Goal: Check status

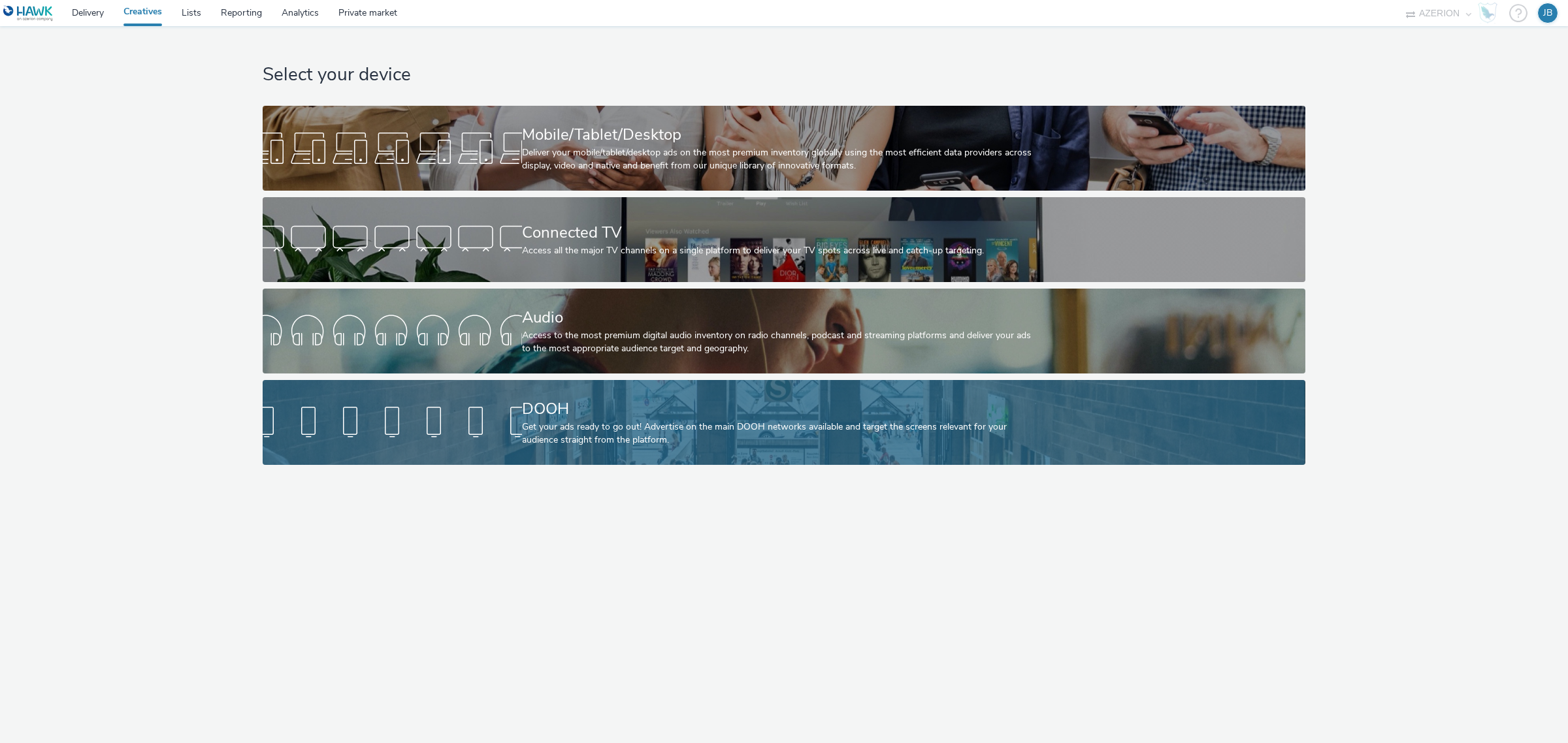
click at [489, 413] on div at bounding box center [392, 423] width 259 height 42
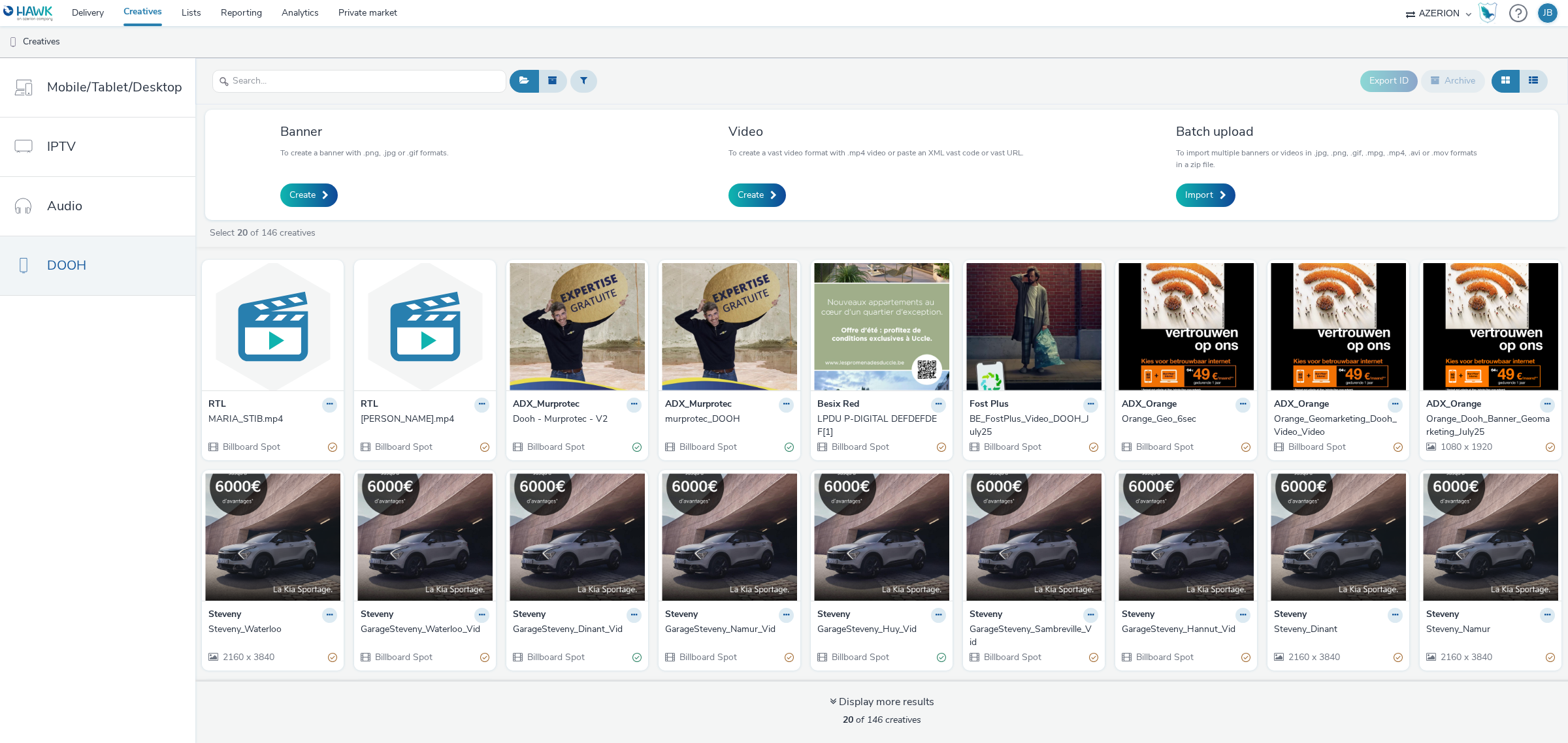
click at [406, 421] on div "DAVID_STIB.mp4" at bounding box center [422, 419] width 124 height 13
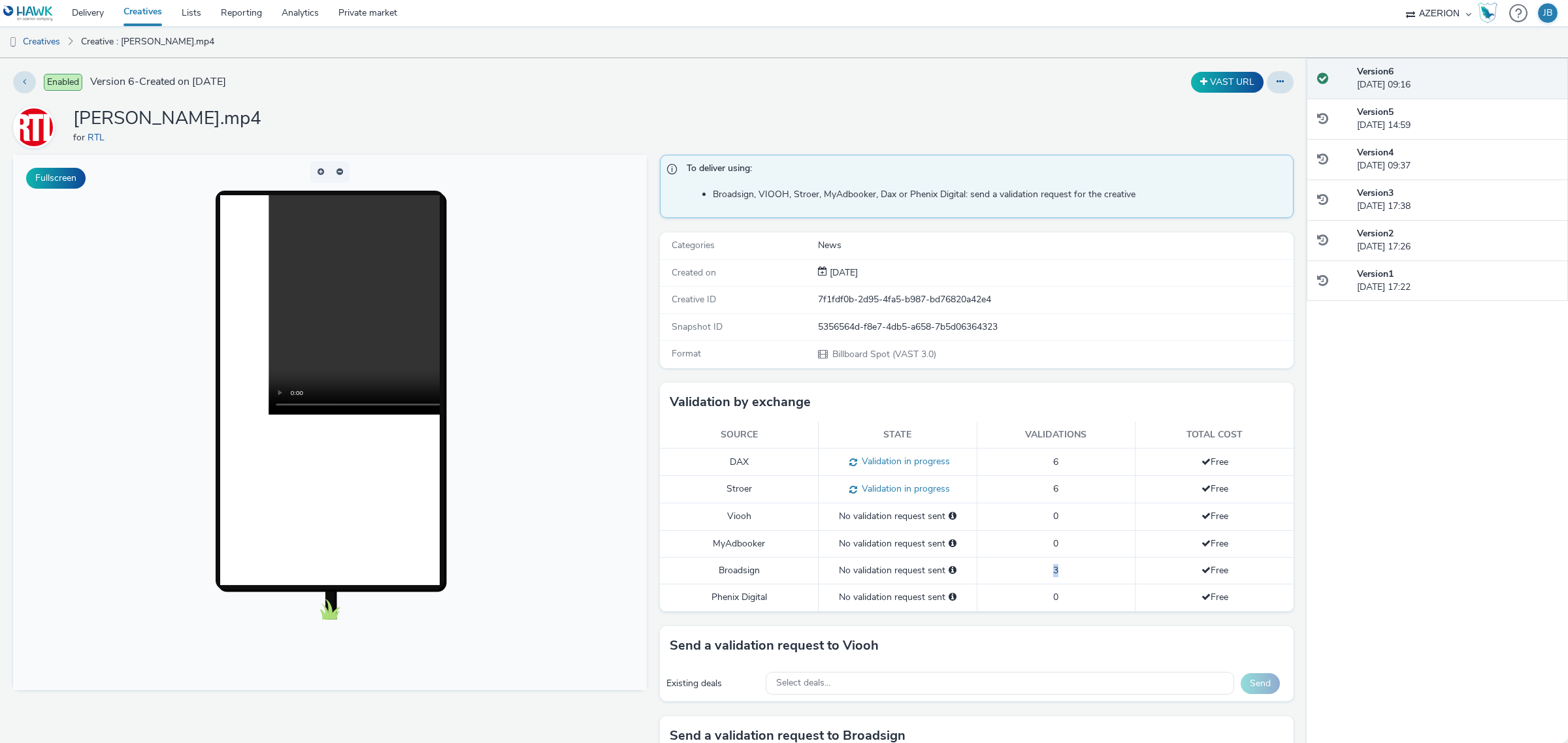
drag, startPoint x: 1023, startPoint y: 569, endPoint x: 1086, endPoint y: 579, distance: 63.8
click at [1086, 579] on td "3" at bounding box center [1056, 570] width 159 height 26
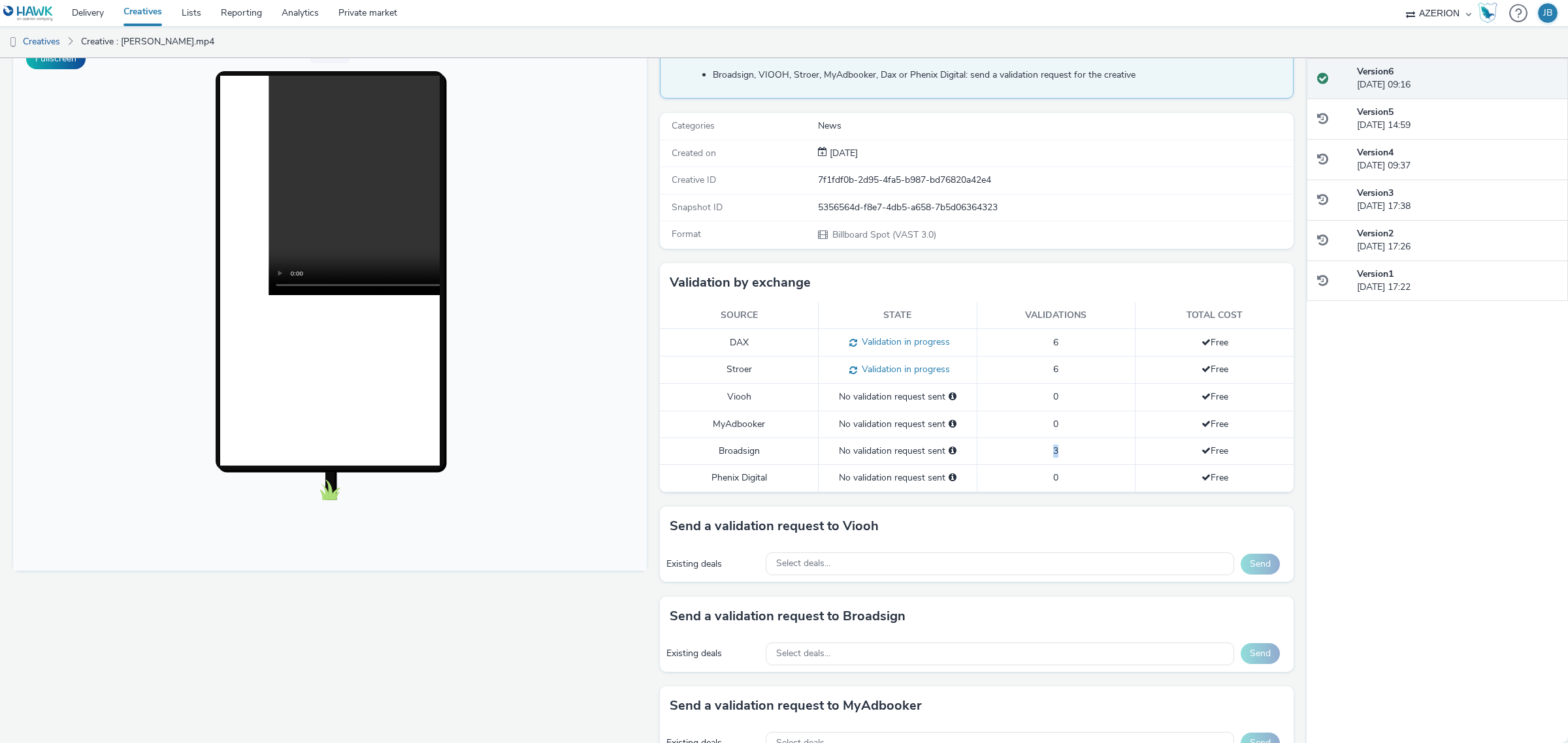
scroll to position [164, 0]
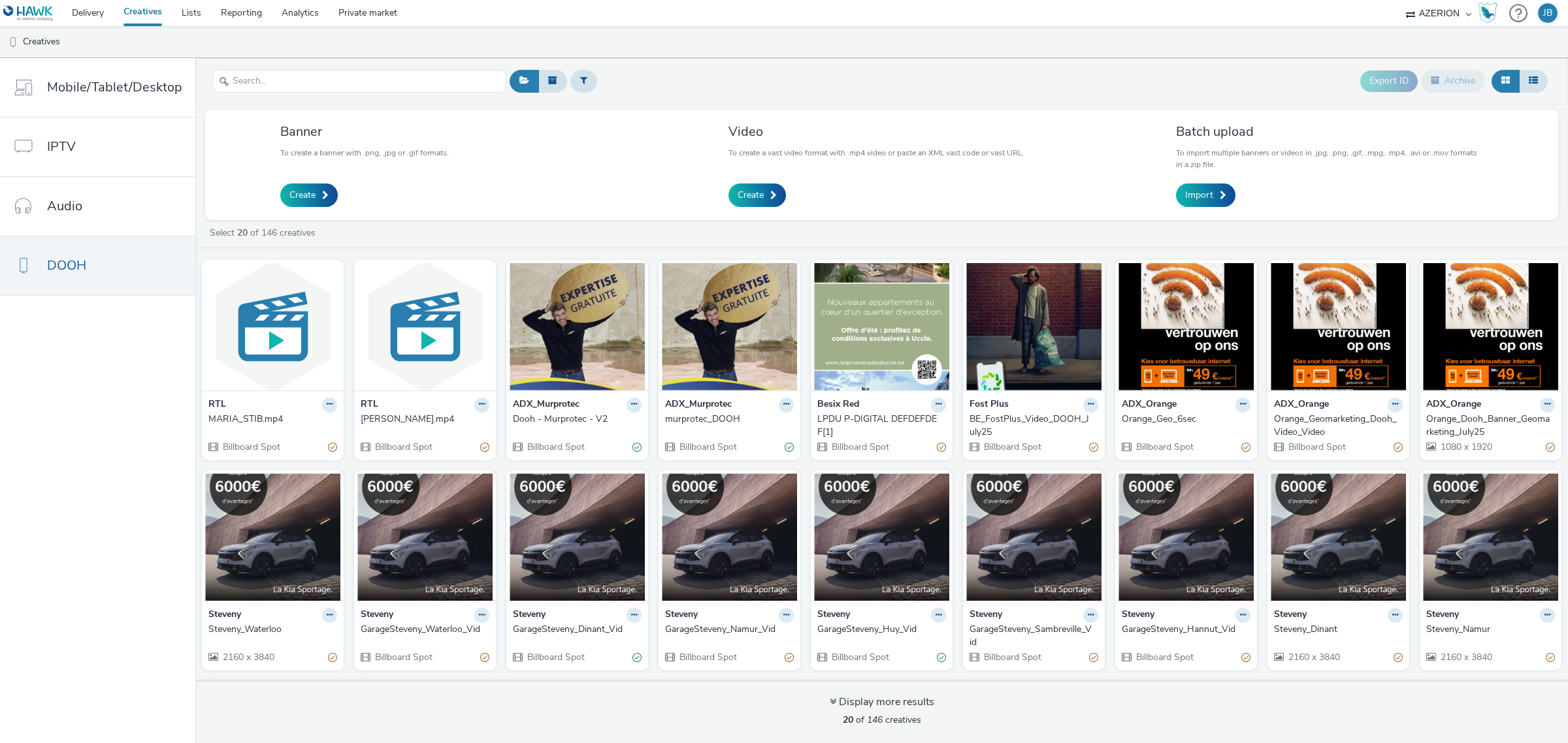
click at [540, 415] on div "Dooh - Murprotec - V2" at bounding box center [575, 419] width 124 height 13
click at [273, 418] on div "MARIA_STIB.mp4" at bounding box center [270, 419] width 124 height 13
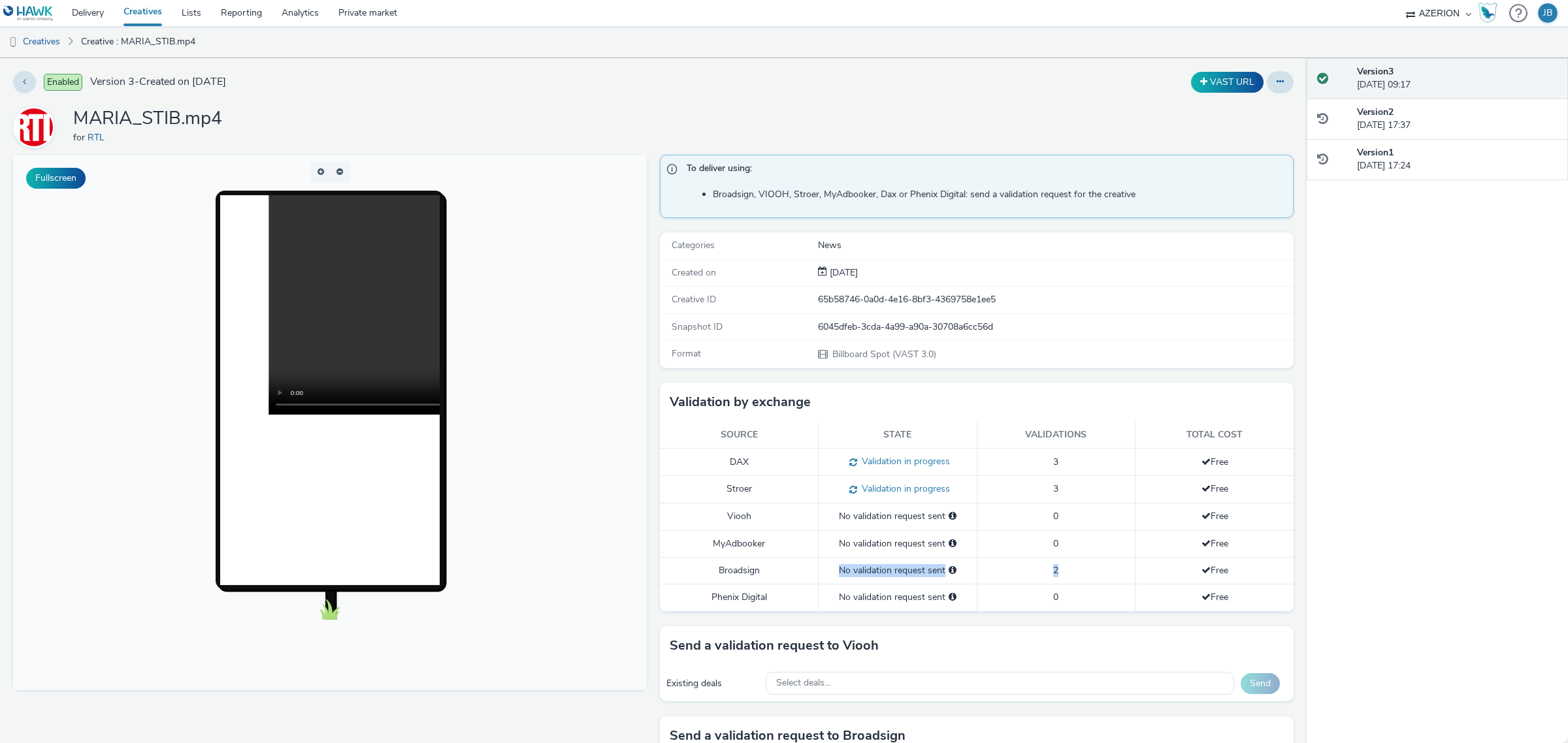
drag, startPoint x: 785, startPoint y: 567, endPoint x: 1091, endPoint y: 563, distance: 306.0
click at [1091, 563] on tr "Broadsign No validation request sent 2 Free" at bounding box center [977, 570] width 634 height 26
click at [1067, 579] on td "2" at bounding box center [1056, 570] width 159 height 26
drag, startPoint x: 1006, startPoint y: 569, endPoint x: 1070, endPoint y: 575, distance: 64.3
click at [1070, 575] on td "2" at bounding box center [1056, 570] width 159 height 26
